Goal: Task Accomplishment & Management: Use online tool/utility

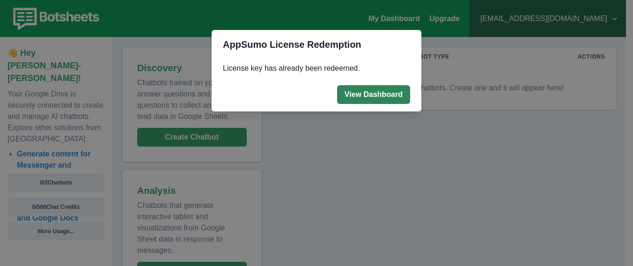
click at [386, 95] on button "View Dashboard" at bounding box center [373, 94] width 73 height 19
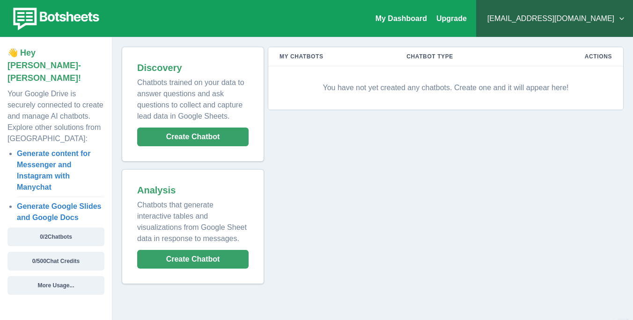
click at [602, 58] on th "Actions" at bounding box center [574, 56] width 95 height 19
click at [427, 18] on link "My Dashboard" at bounding box center [400, 19] width 51 height 8
click at [56, 285] on button "More Usage..." at bounding box center [55, 285] width 97 height 19
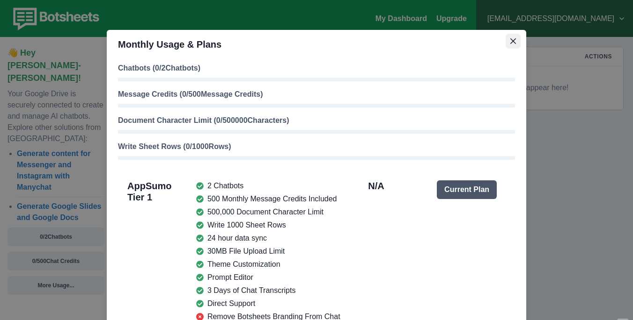
click at [510, 41] on icon "Close" at bounding box center [513, 41] width 6 height 6
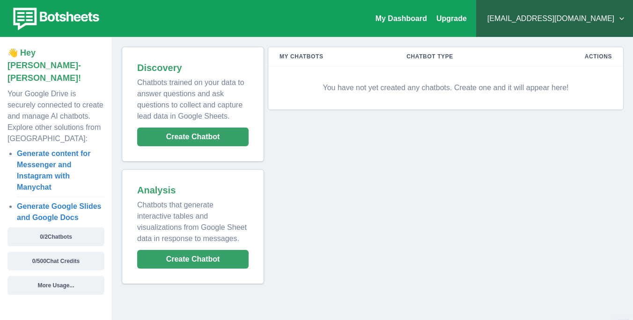
click at [29, 19] on img at bounding box center [54, 19] width 95 height 26
click at [42, 150] on link "Generate content for Messenger and Instagram with Manychat" at bounding box center [53, 171] width 73 height 42
